Goal: Task Accomplishment & Management: Manage account settings

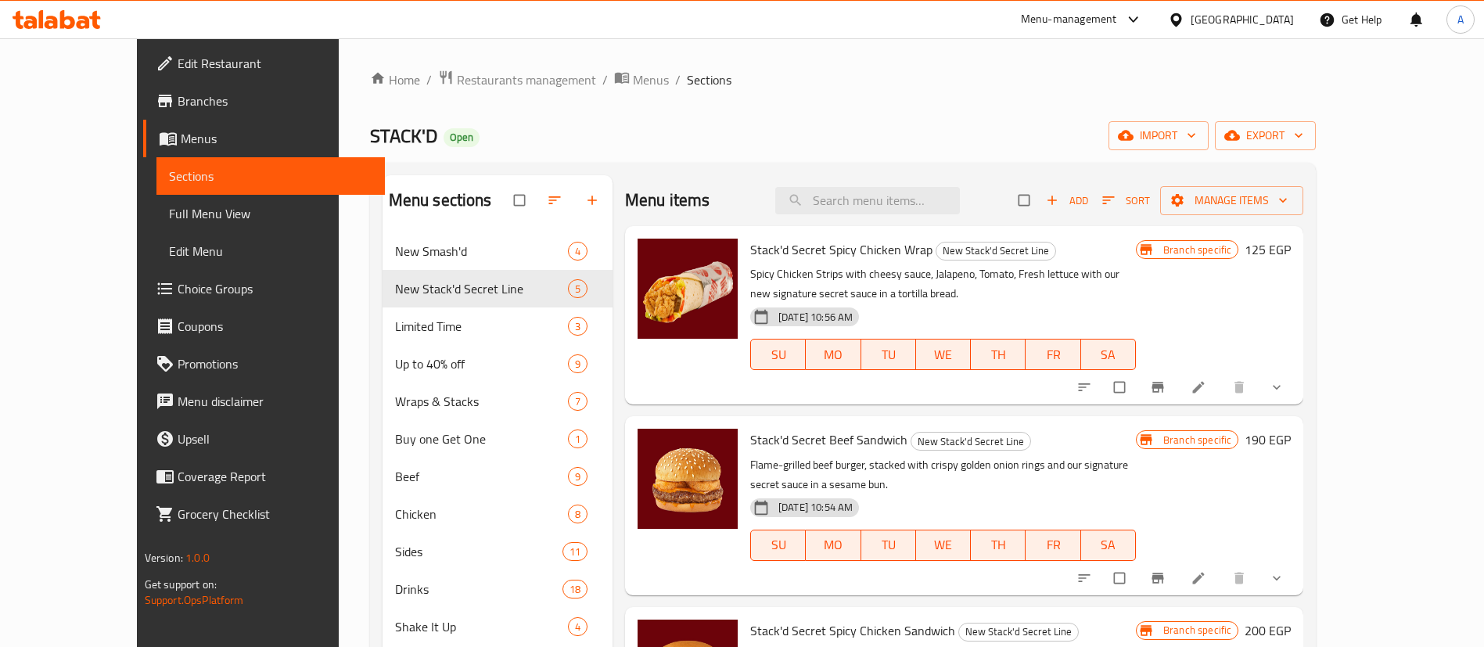
click at [718, 141] on div "STACK'D Open import export" at bounding box center [843, 135] width 946 height 29
click at [1117, 17] on div "Menu-management" at bounding box center [1069, 19] width 96 height 19
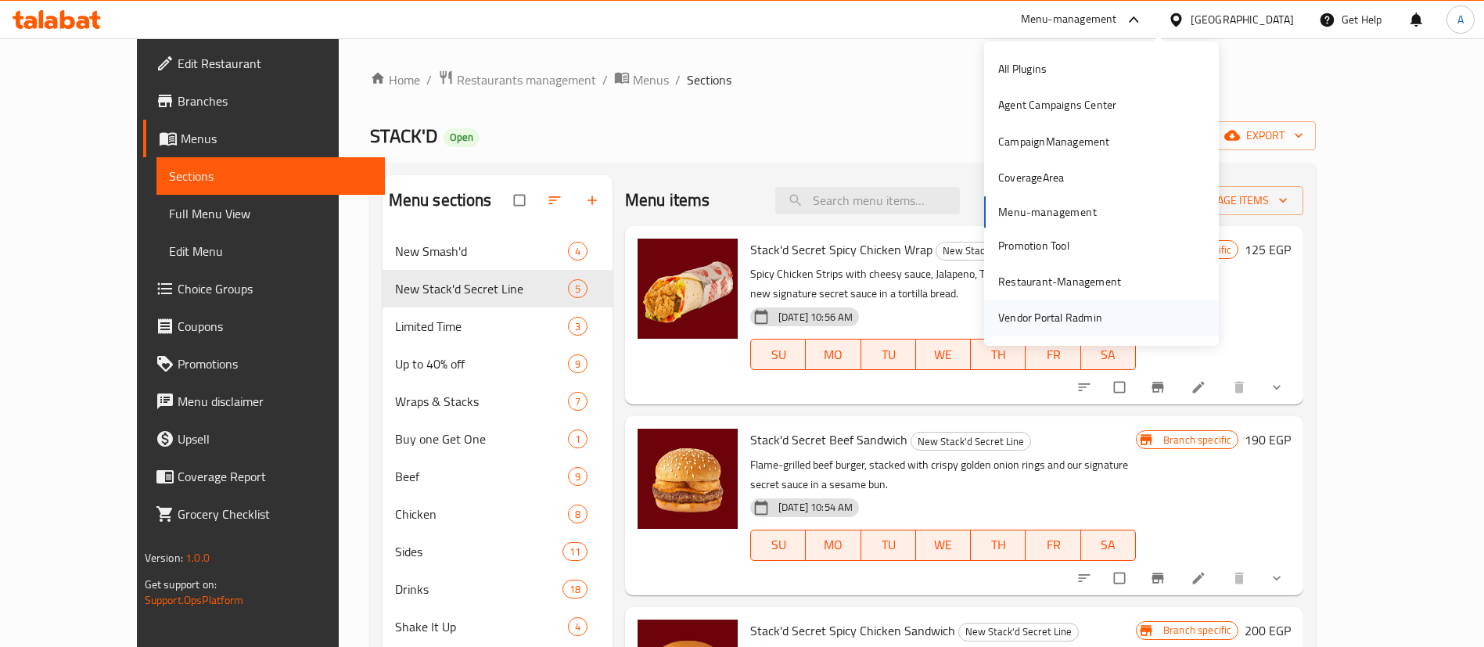
click at [1084, 314] on div "Vendor Portal Radmin" at bounding box center [1050, 317] width 104 height 17
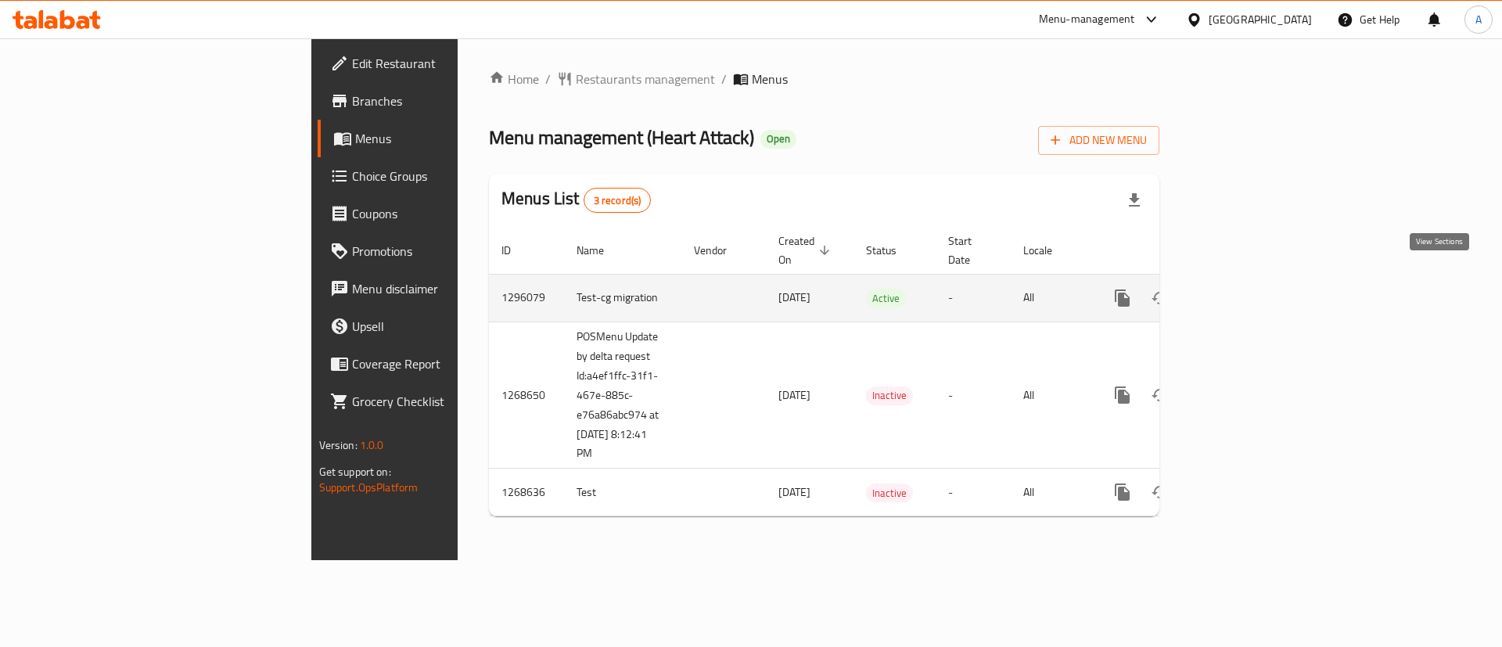
click at [1242, 291] on icon "enhanced table" at bounding box center [1235, 298] width 14 height 14
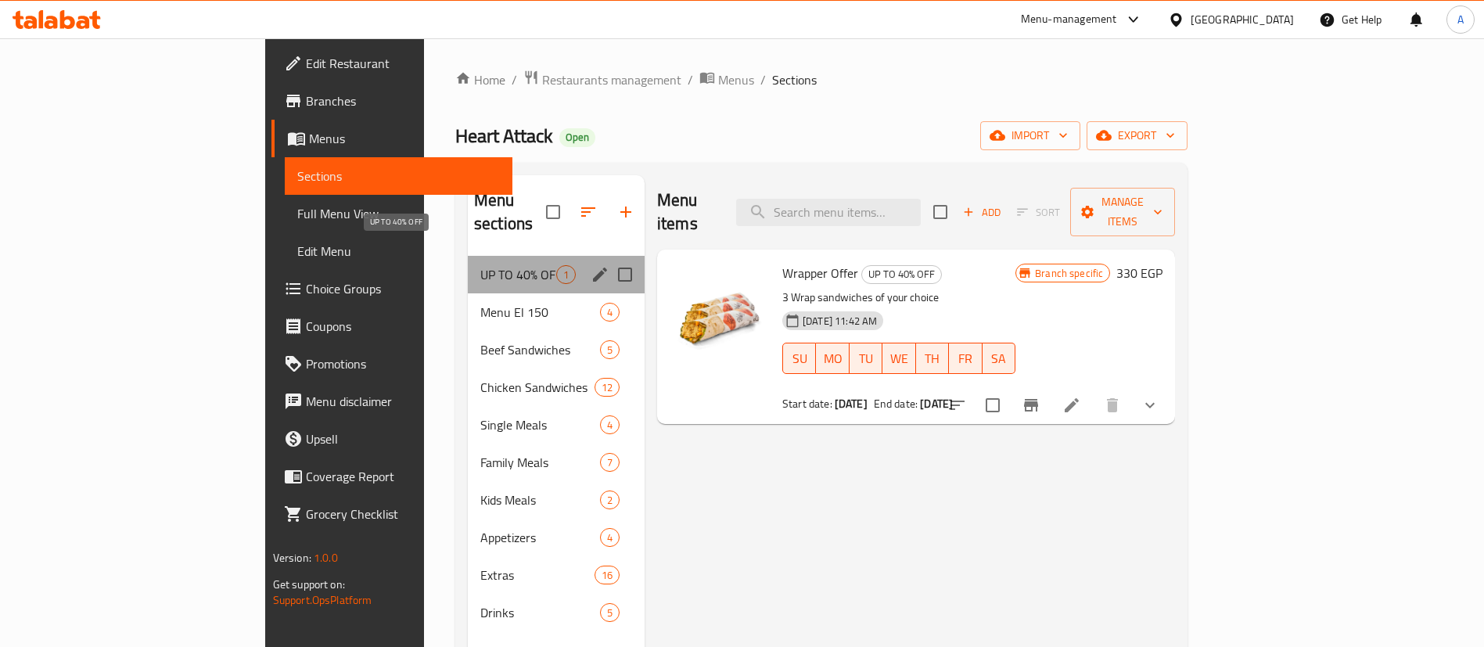
click at [480, 265] on span "UP TO 40% OFF" at bounding box center [518, 274] width 76 height 19
click at [468, 293] on div "Menu El 150 4" at bounding box center [556, 312] width 177 height 38
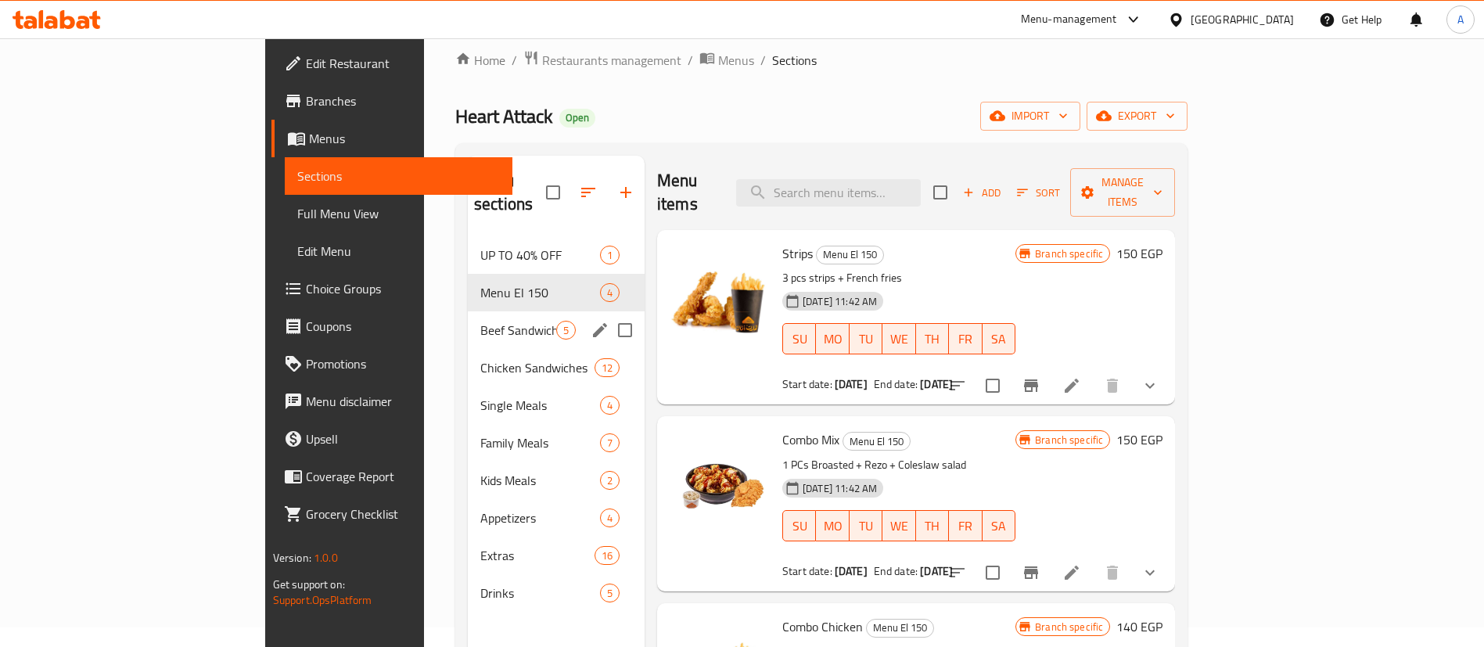
scroll to position [78, 0]
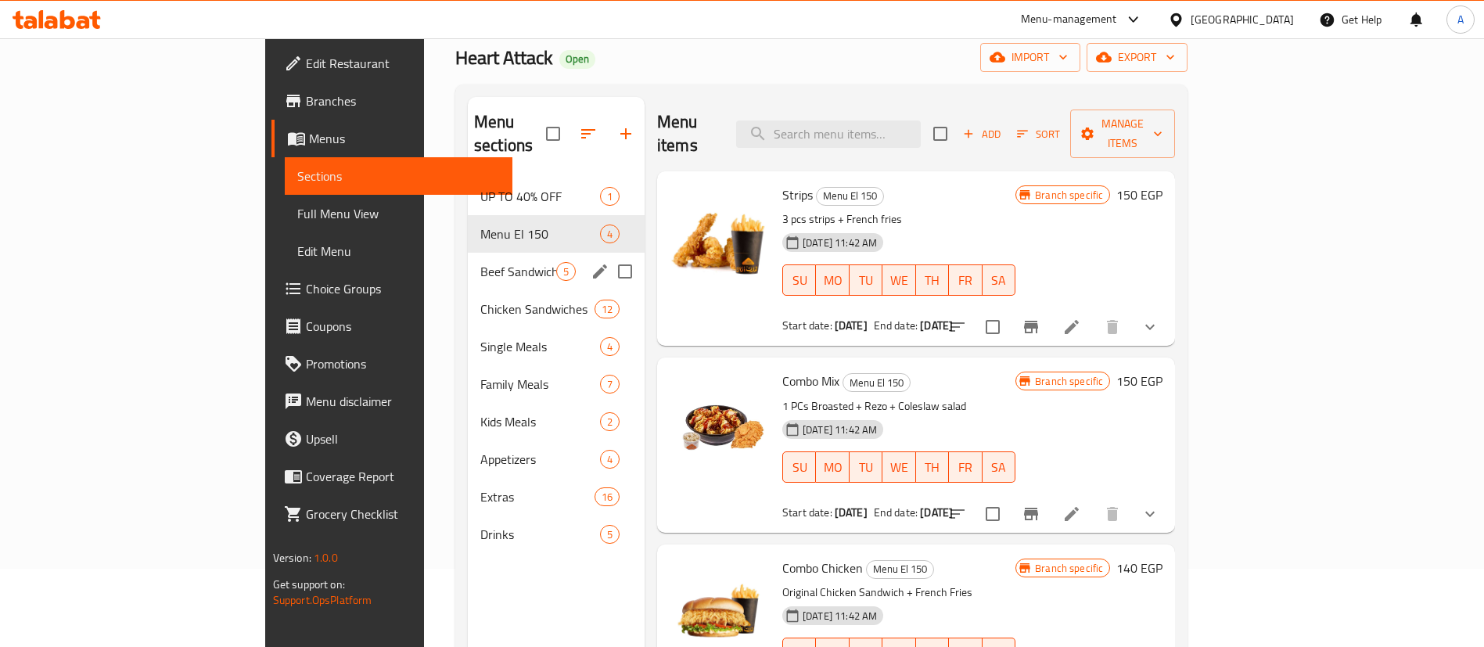
click at [468, 258] on div "Beef Sandwiches 5" at bounding box center [556, 272] width 177 height 38
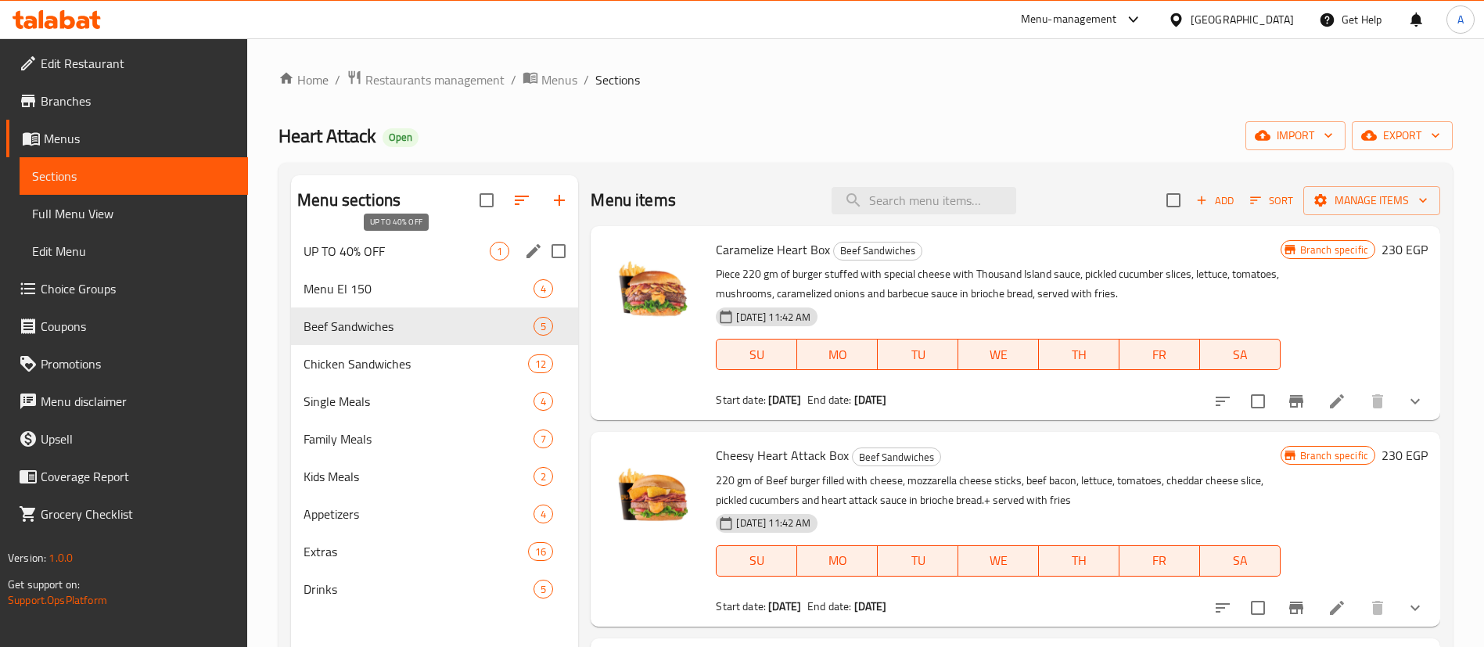
click at [398, 243] on span "UP TO 40% OFF" at bounding box center [396, 251] width 186 height 19
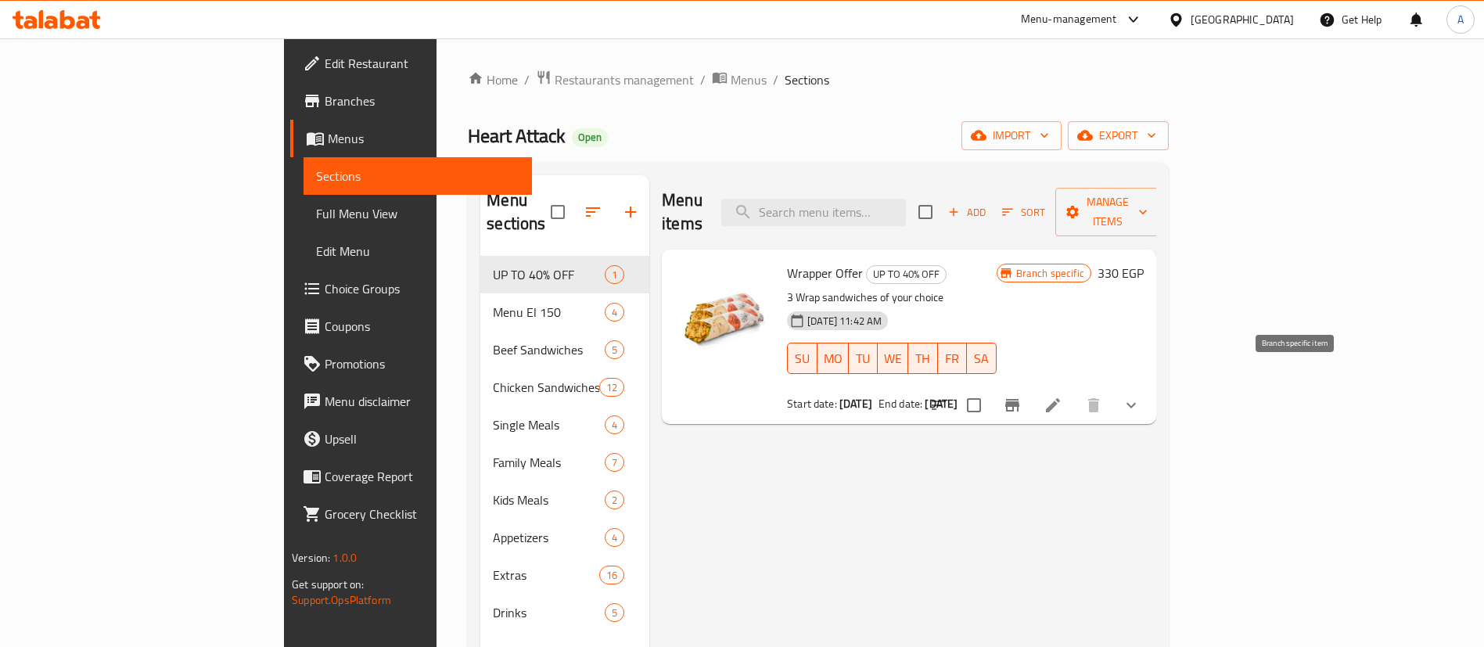
click at [1019, 399] on icon "Branch-specific-item" at bounding box center [1012, 405] width 14 height 13
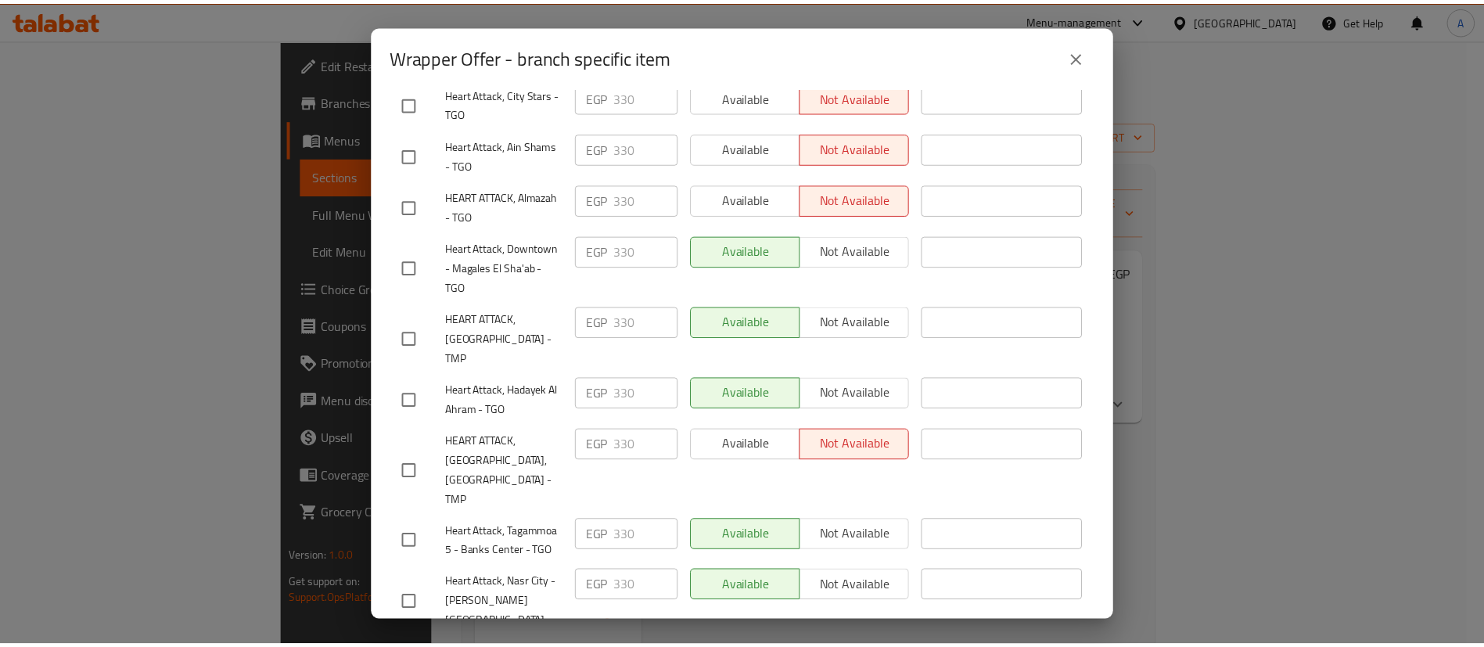
scroll to position [938, 0]
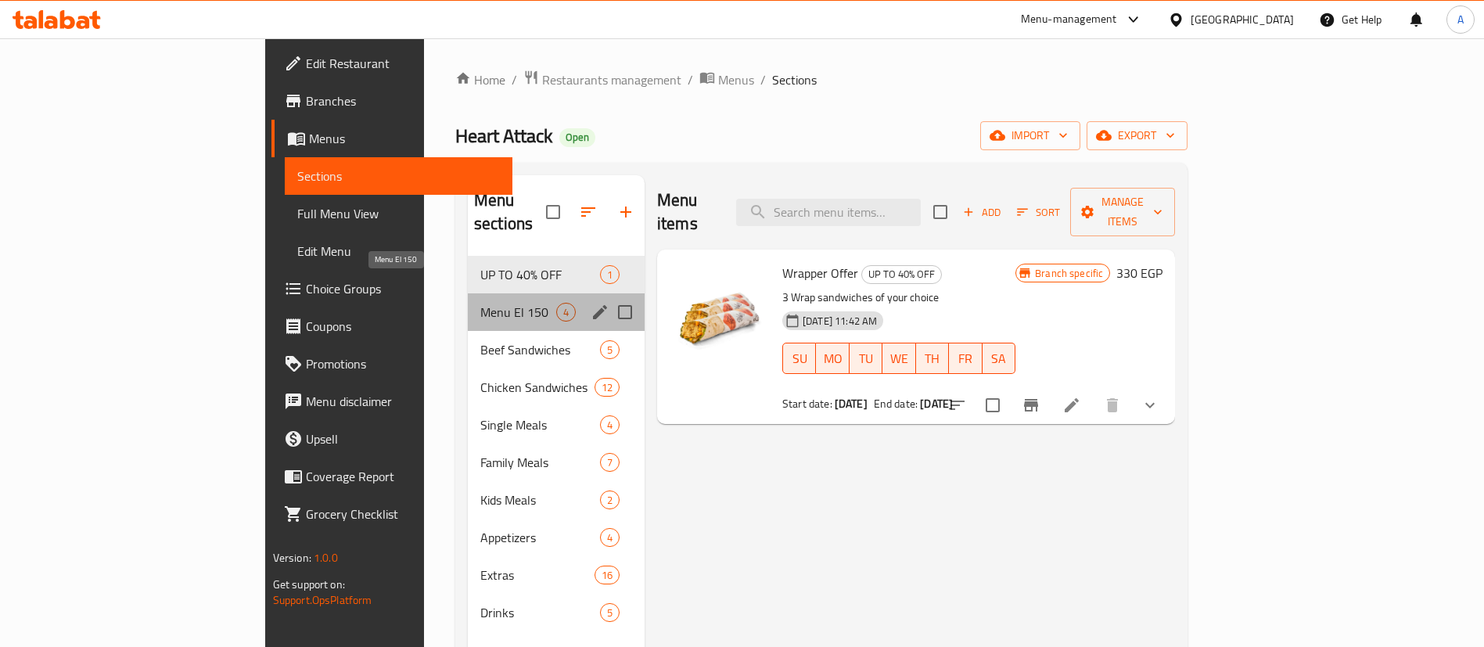
click at [480, 303] on span "Menu El 150" at bounding box center [518, 312] width 76 height 19
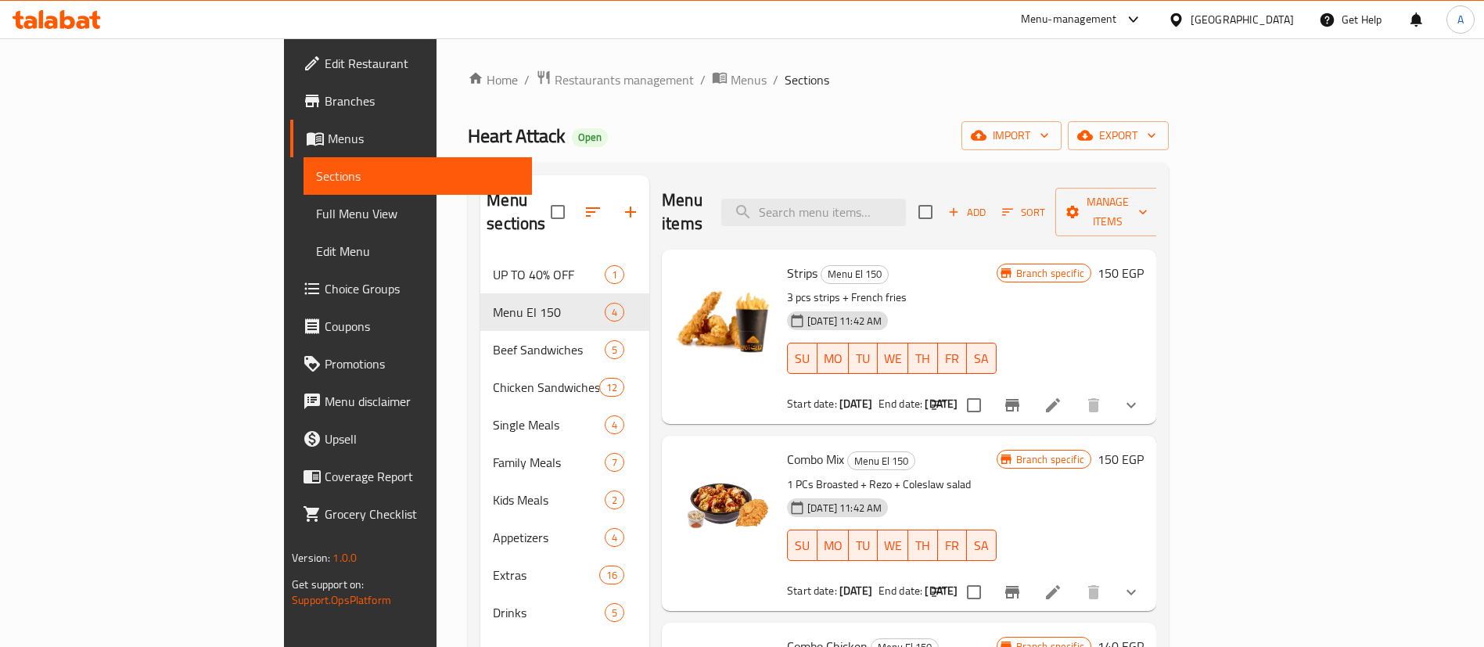
scroll to position [138, 0]
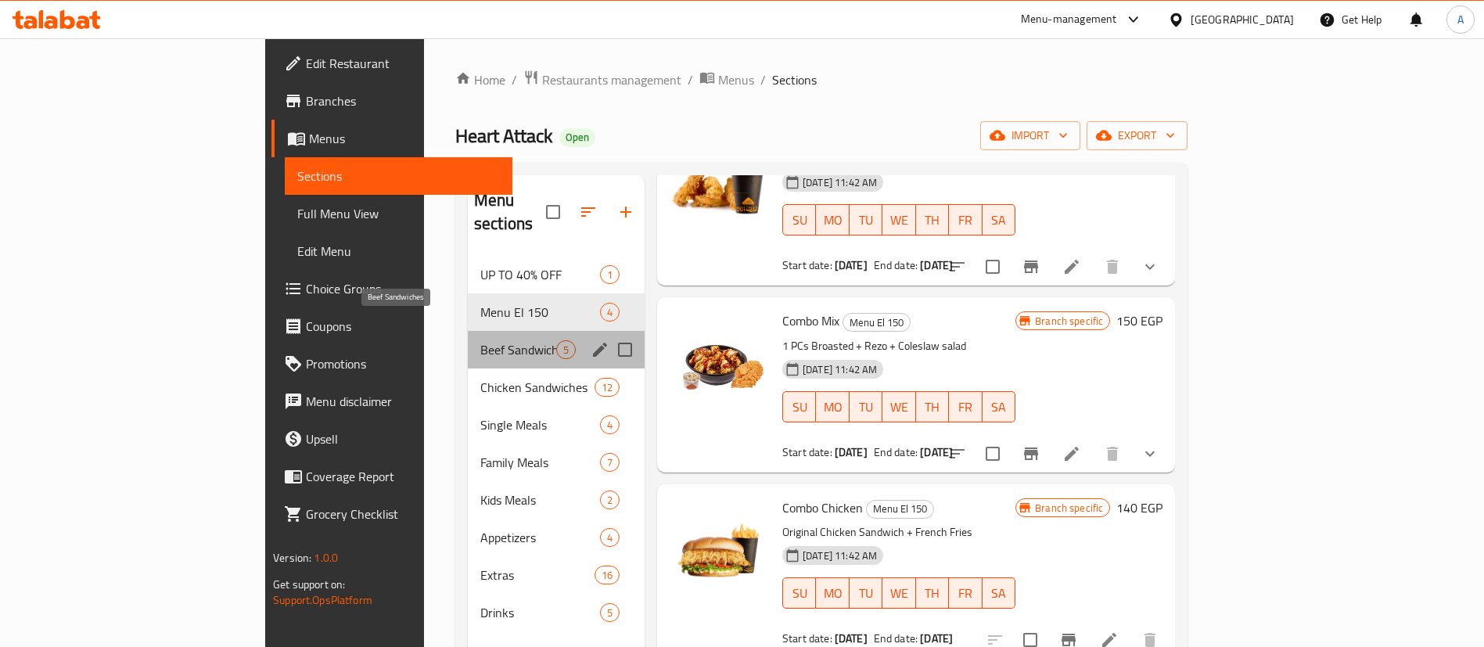
click at [480, 340] on span "Beef Sandwiches" at bounding box center [518, 349] width 76 height 19
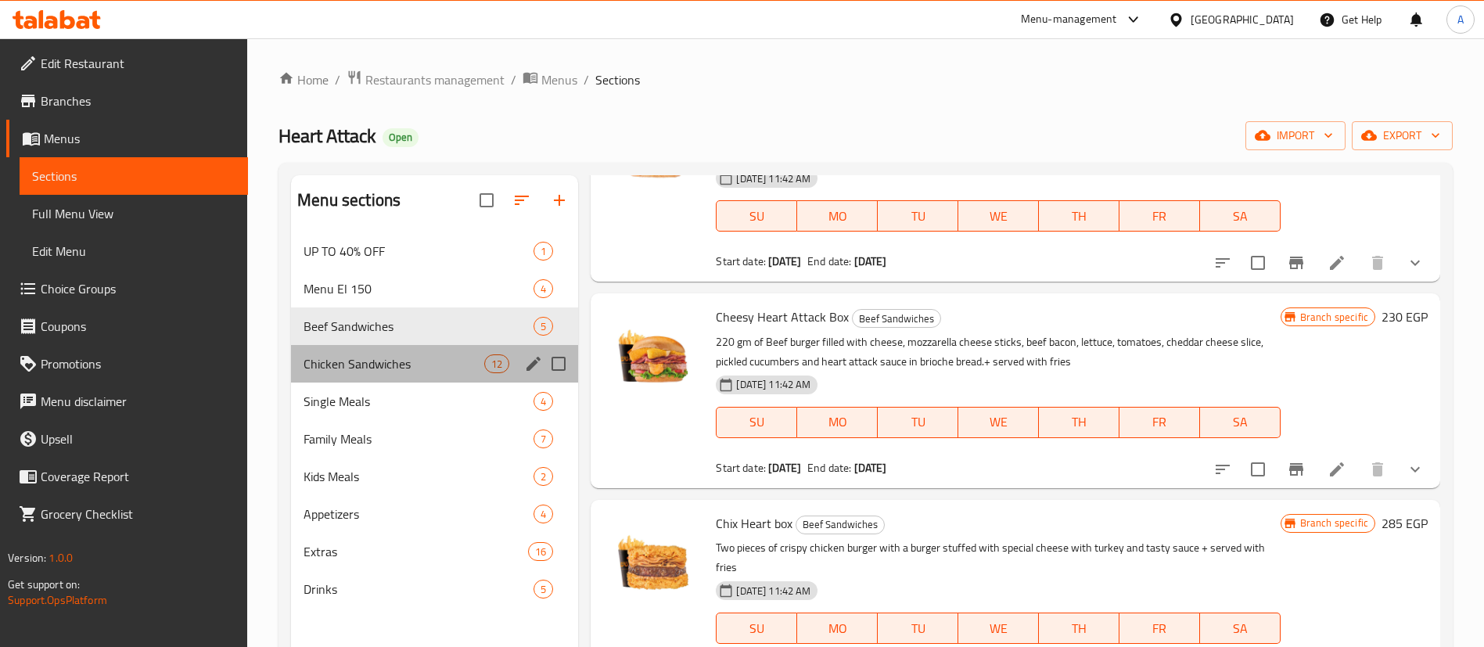
click at [410, 374] on div "Chicken Sandwiches 12" at bounding box center [434, 364] width 287 height 38
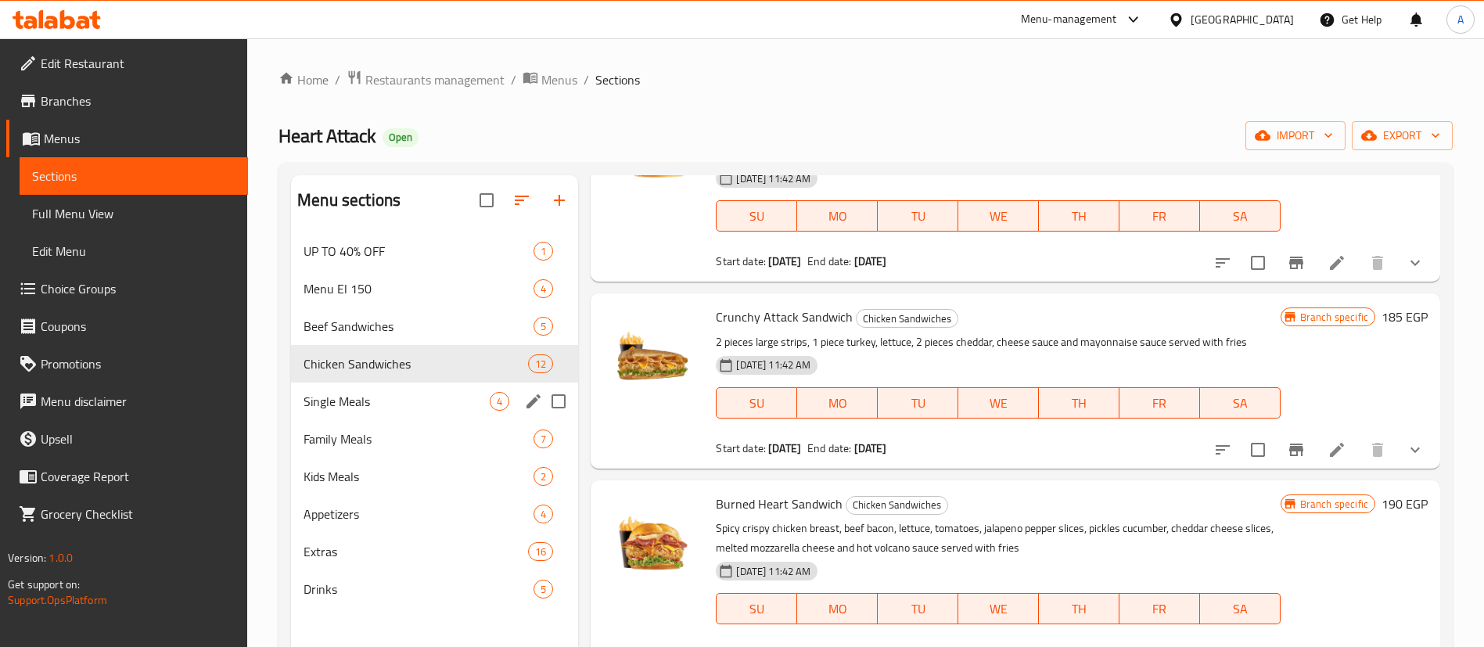
click at [408, 392] on span "Single Meals" at bounding box center [396, 401] width 186 height 19
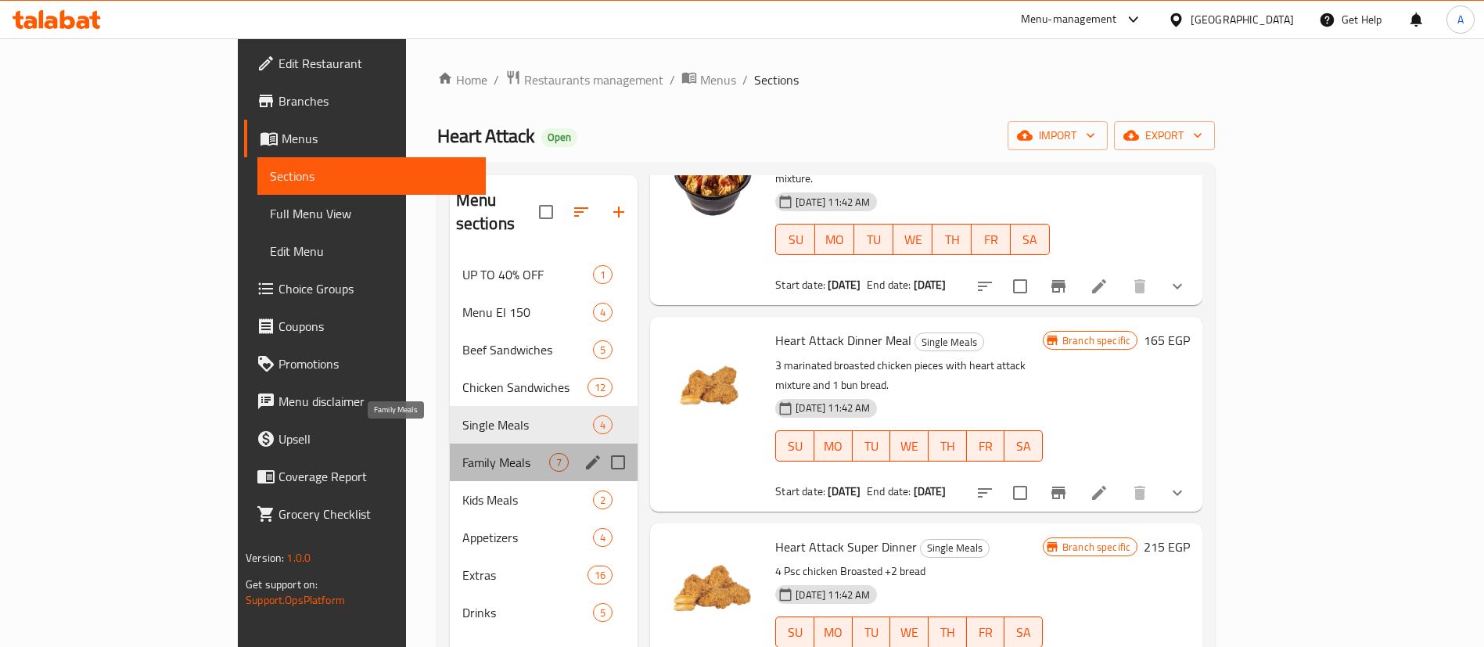
click at [462, 453] on span "Family Meals" at bounding box center [505, 462] width 87 height 19
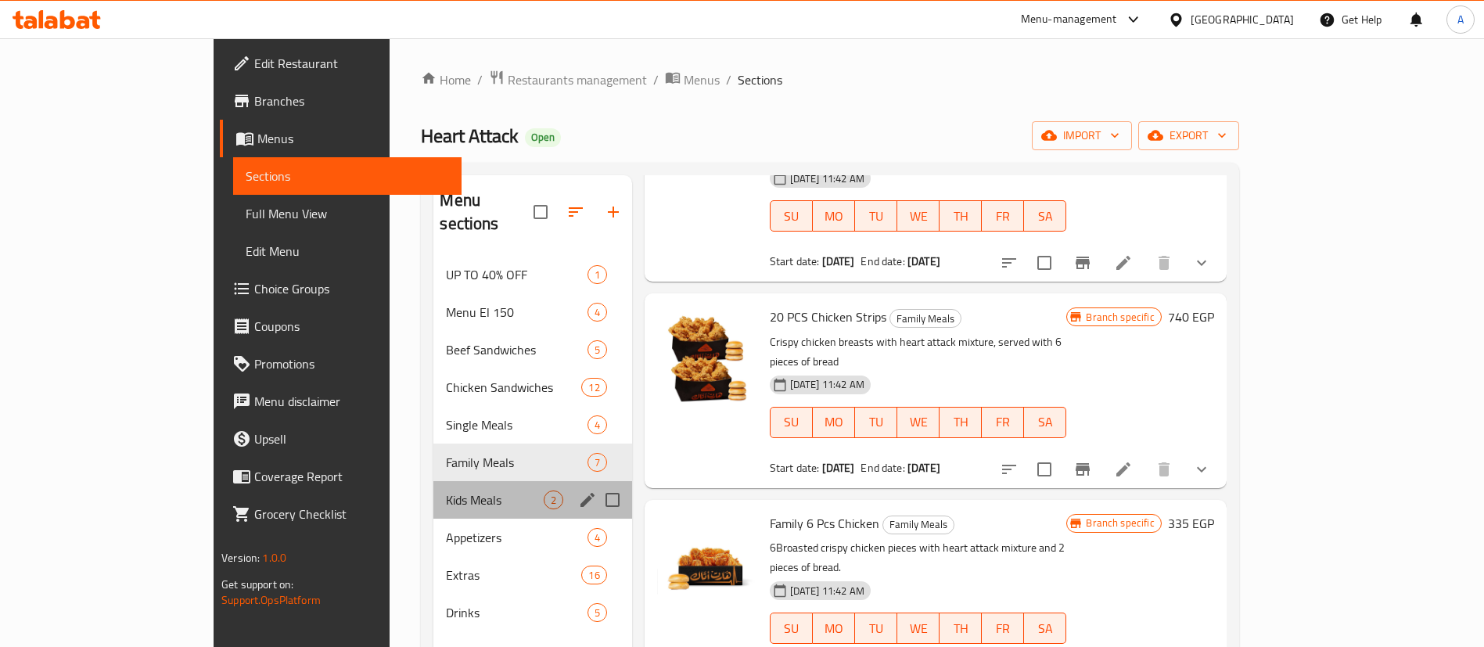
click at [433, 481] on div "Kids Meals 2" at bounding box center [532, 500] width 198 height 38
